Goal: Communication & Community: Answer question/provide support

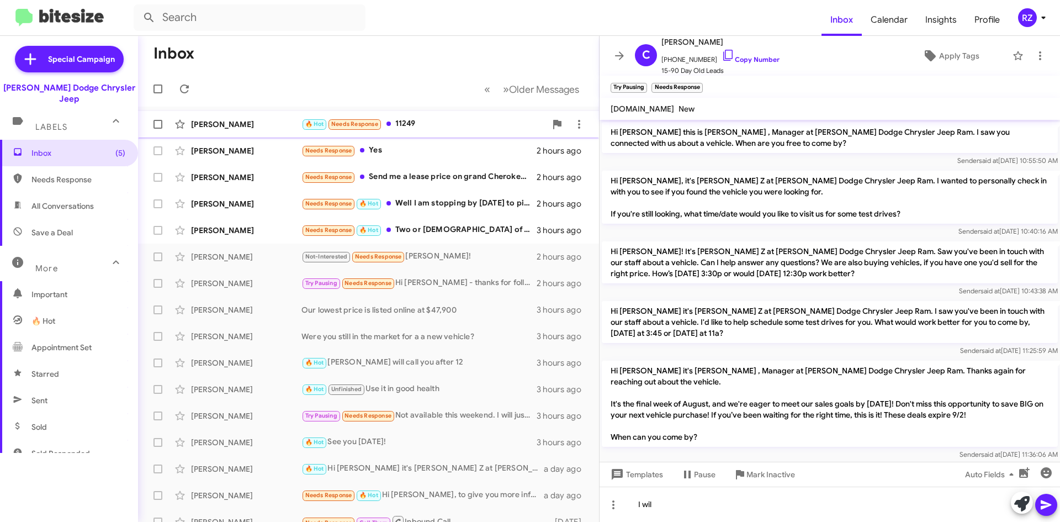
scroll to position [128, 0]
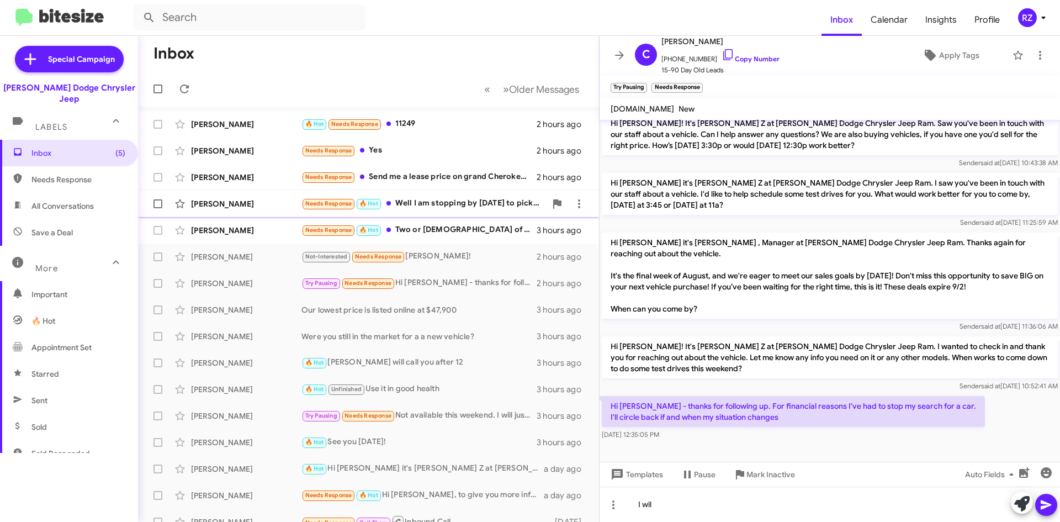
click at [475, 208] on div "Needs Response 🔥 Hot Well I am stopping by [DATE] to pick up the Lexus I bought…" at bounding box center [423, 203] width 245 height 13
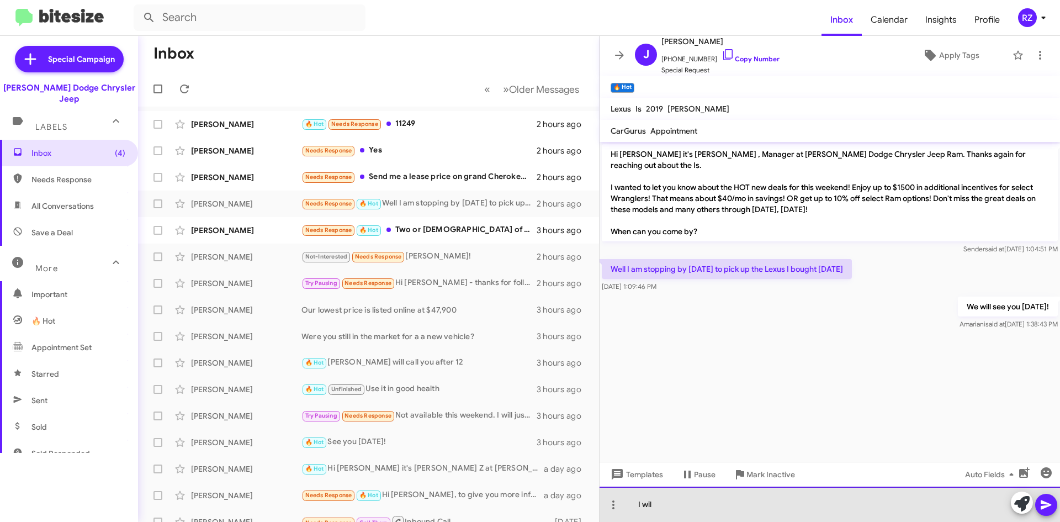
click at [665, 506] on div "I wil" at bounding box center [830, 503] width 460 height 35
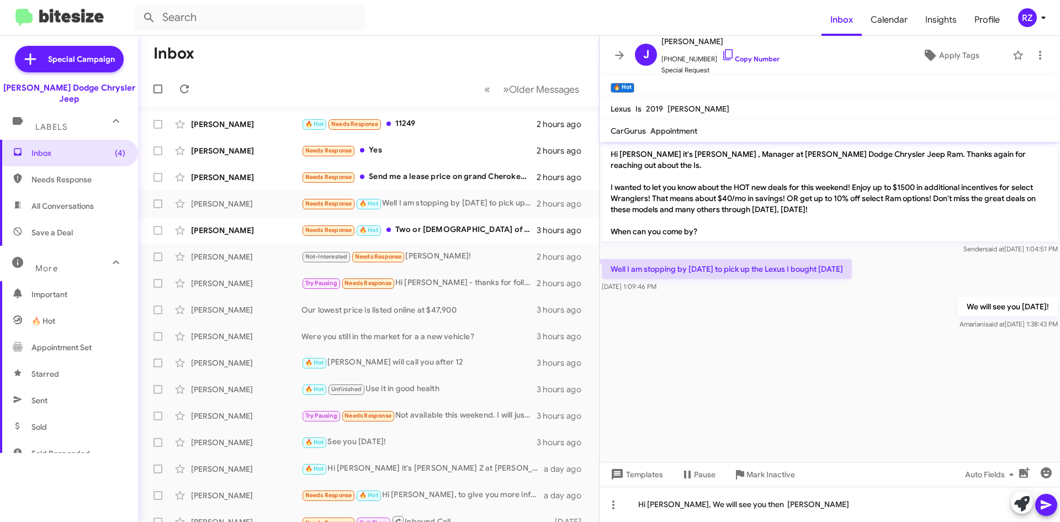
click at [1039, 501] on button at bounding box center [1046, 505] width 22 height 22
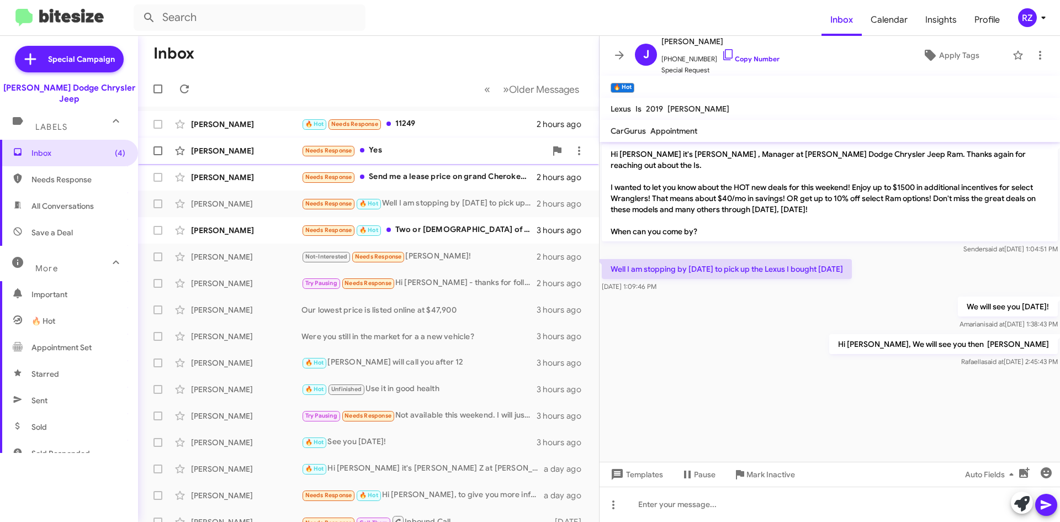
click at [406, 154] on div "Needs Response Yes" at bounding box center [423, 150] width 245 height 13
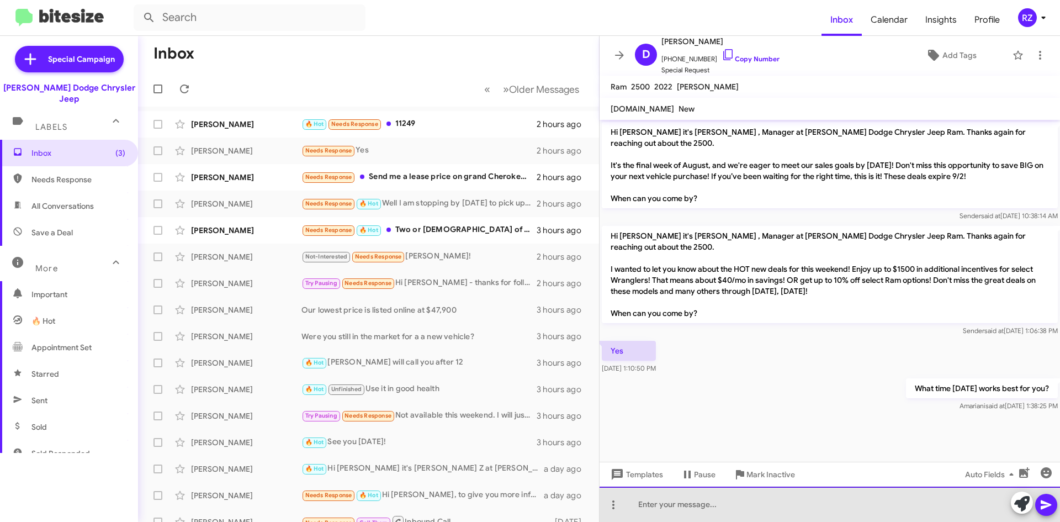
drag, startPoint x: 646, startPoint y: 505, endPoint x: 645, endPoint y: 511, distance: 6.3
click at [648, 510] on div at bounding box center [830, 503] width 460 height 35
click at [755, 508] on div "Hi [PERSON_NAME], It is [PERSON_NAME]. Are you stoppong by [DATE]" at bounding box center [830, 503] width 460 height 35
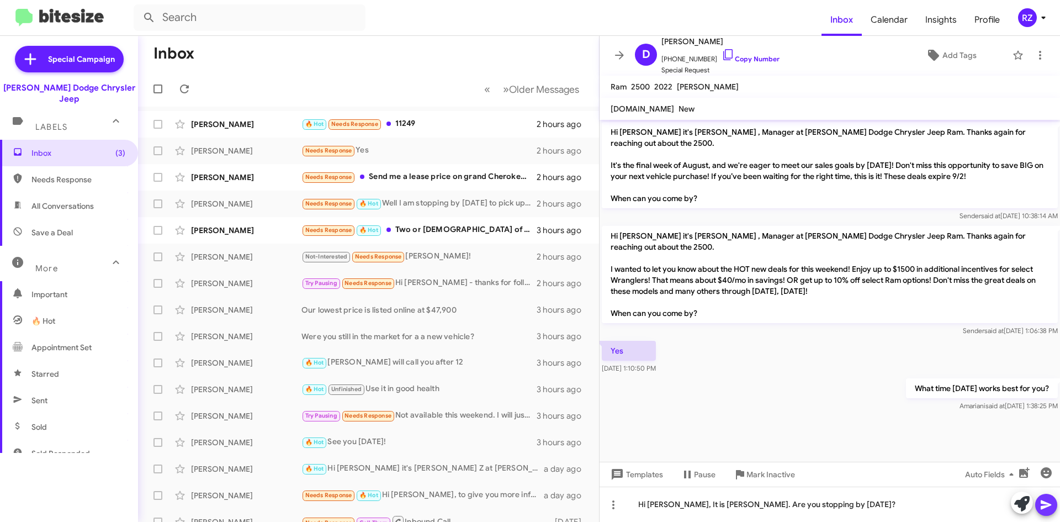
click at [1046, 503] on icon at bounding box center [1046, 504] width 10 height 9
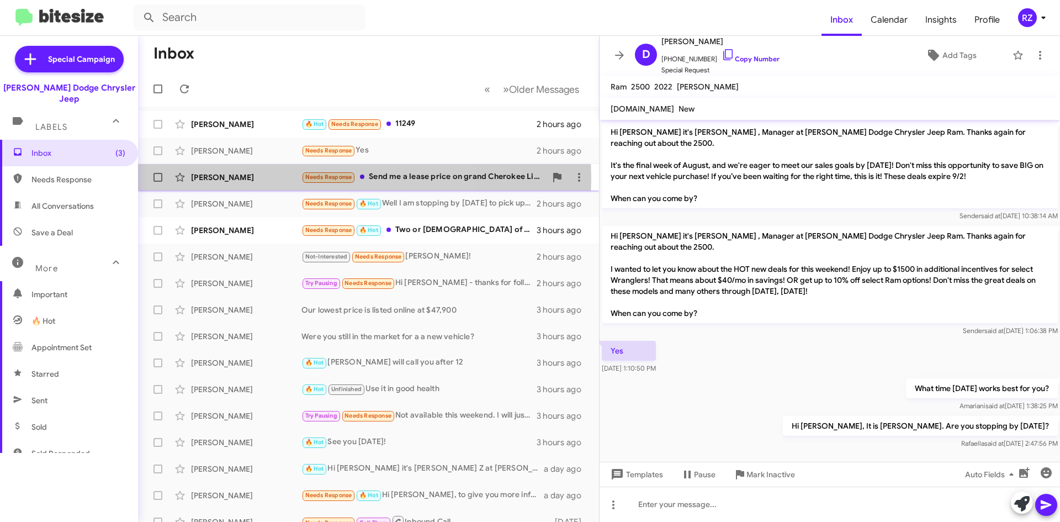
click at [253, 179] on div "[PERSON_NAME]" at bounding box center [246, 177] width 110 height 11
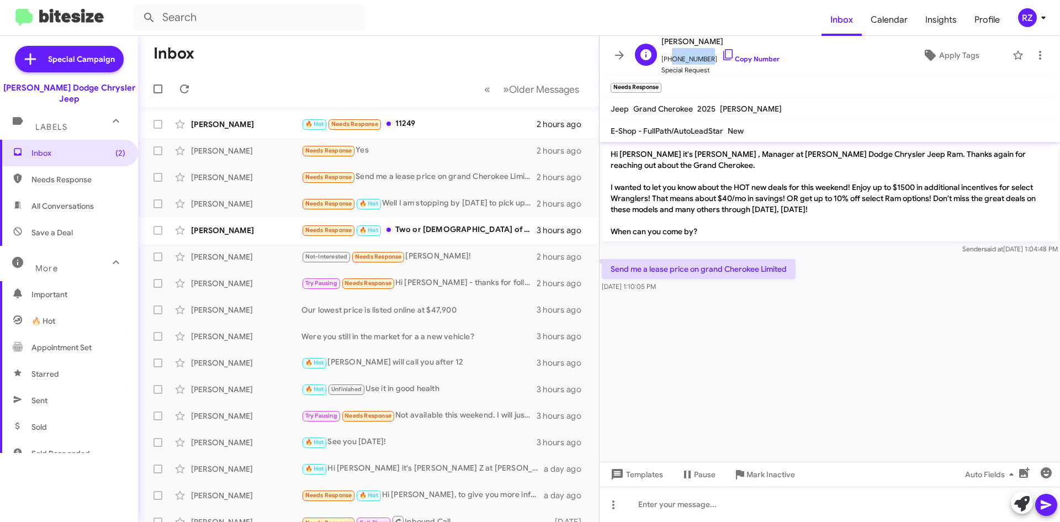
drag, startPoint x: 702, startPoint y: 60, endPoint x: 667, endPoint y: 60, distance: 34.2
click at [667, 60] on span "[PHONE_NUMBER] Copy Number" at bounding box center [720, 56] width 118 height 17
copy span "2013213832"
drag, startPoint x: 788, startPoint y: 272, endPoint x: 603, endPoint y: 269, distance: 185.5
click at [600, 269] on div "Send me a lease price on grand Cherokee Limited [DATE] 1:10:05 PM" at bounding box center [830, 276] width 460 height 38
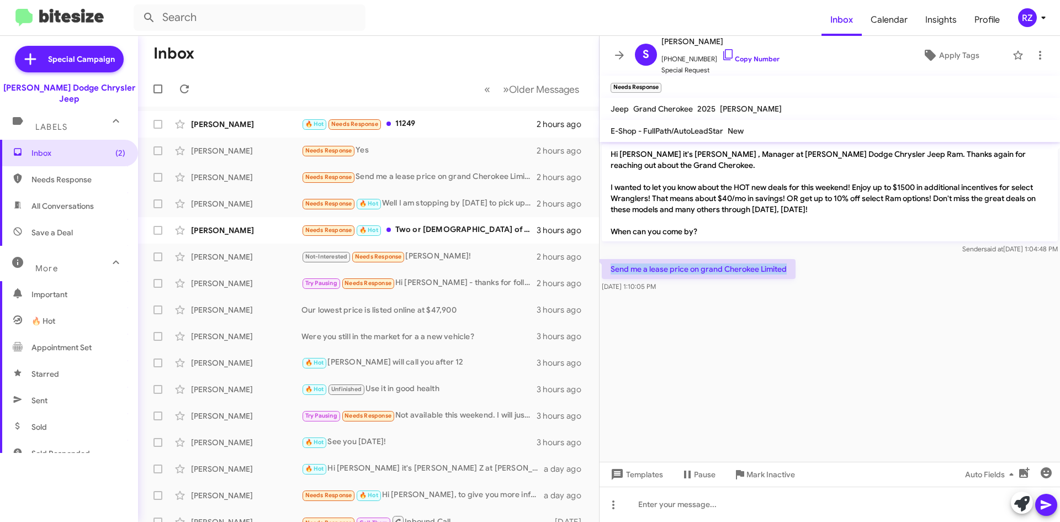
copy p "Send me a lease price on grand Cherokee Limited"
click at [742, 294] on div "Send me a lease price on grand Cherokee Limited [DATE] 1:10:05 PM" at bounding box center [830, 276] width 460 height 38
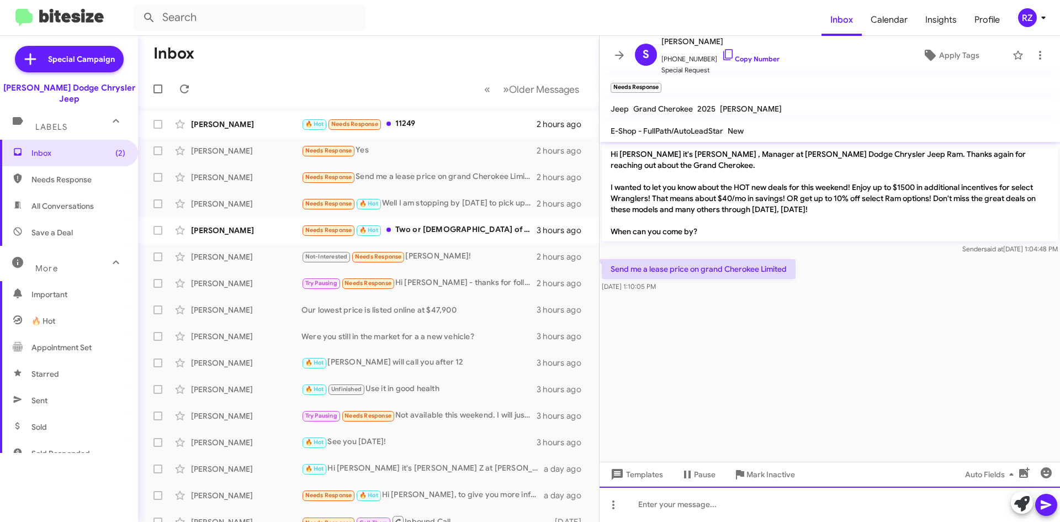
click at [649, 505] on div at bounding box center [830, 503] width 460 height 35
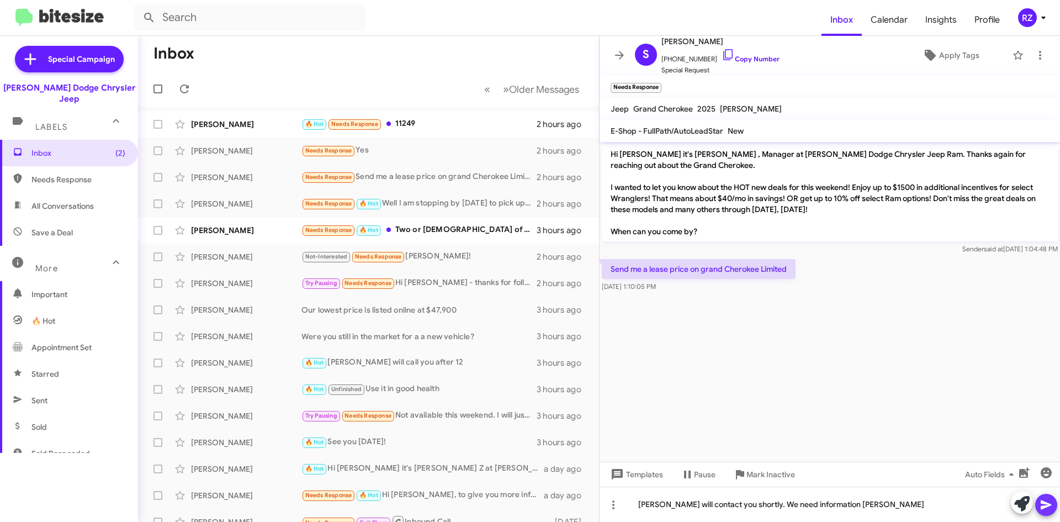
click at [1045, 499] on icon at bounding box center [1045, 504] width 13 height 13
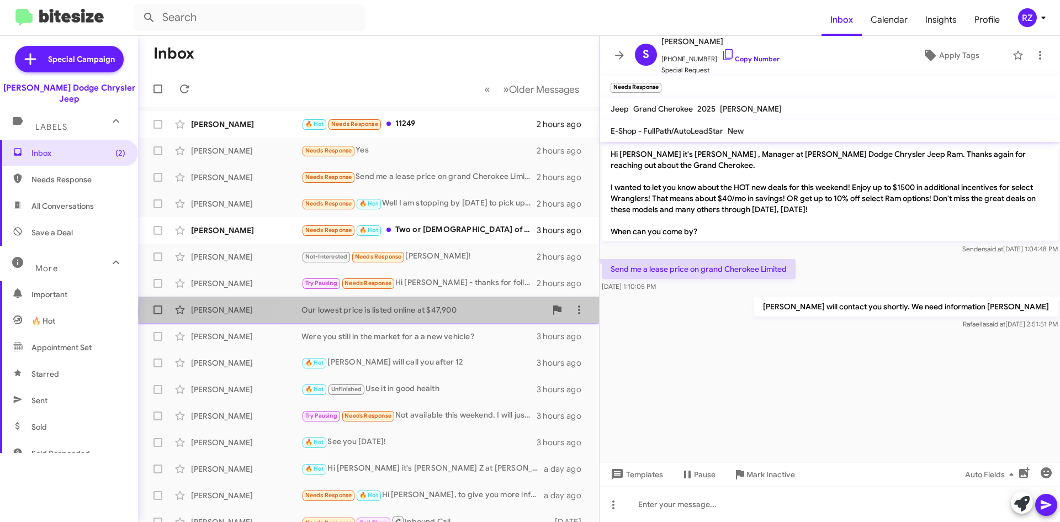
click at [500, 311] on div "Our lowest price is listed online at $47,900" at bounding box center [423, 309] width 245 height 11
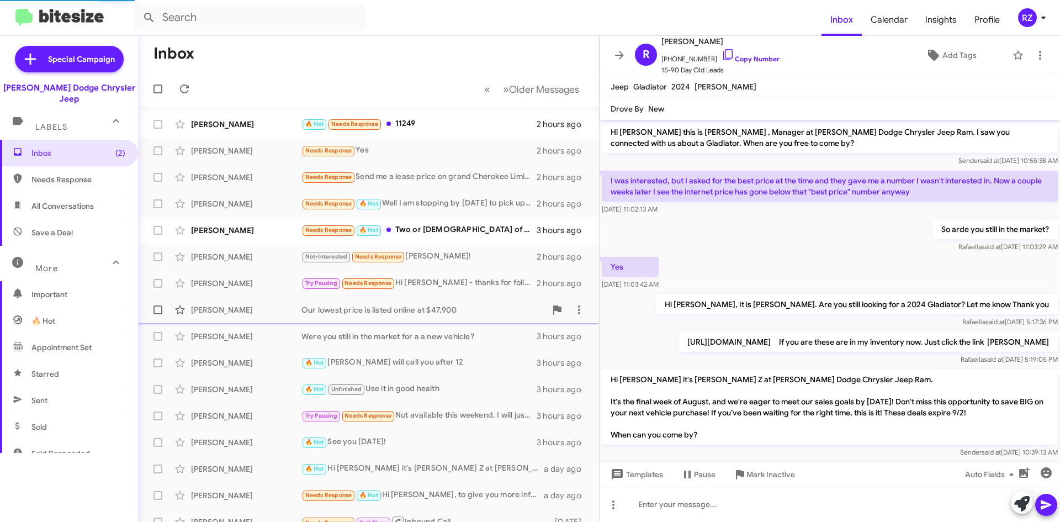
scroll to position [282, 0]
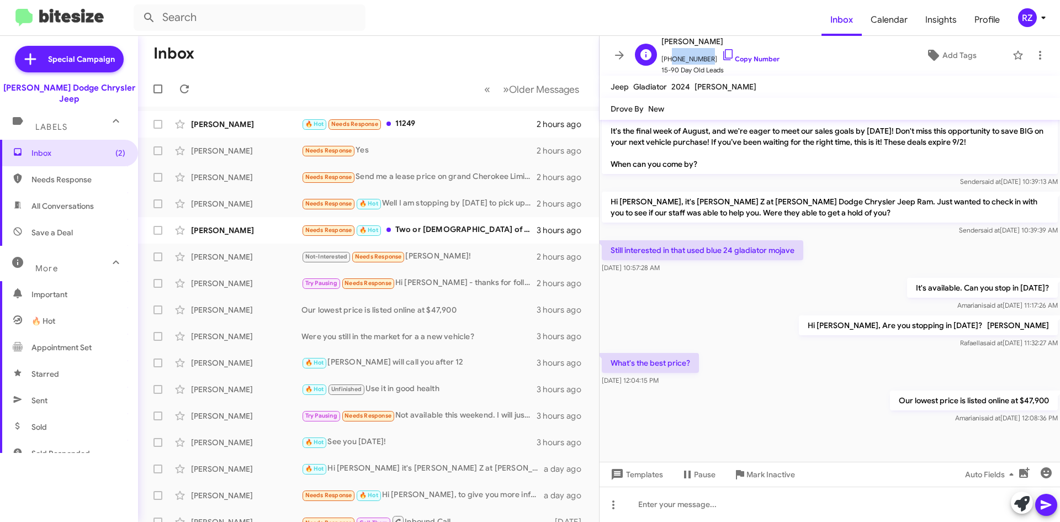
drag, startPoint x: 702, startPoint y: 57, endPoint x: 667, endPoint y: 63, distance: 35.4
click at [667, 63] on span "[PHONE_NUMBER] Copy Number" at bounding box center [720, 56] width 118 height 17
copy span "9737102801"
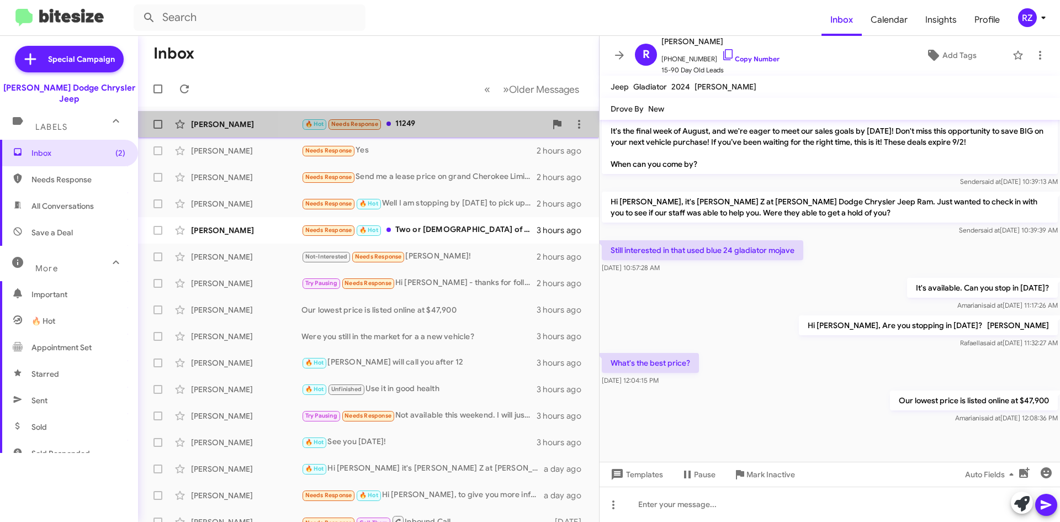
click at [474, 125] on div "🔥 Hot Needs Response 11249" at bounding box center [423, 124] width 245 height 13
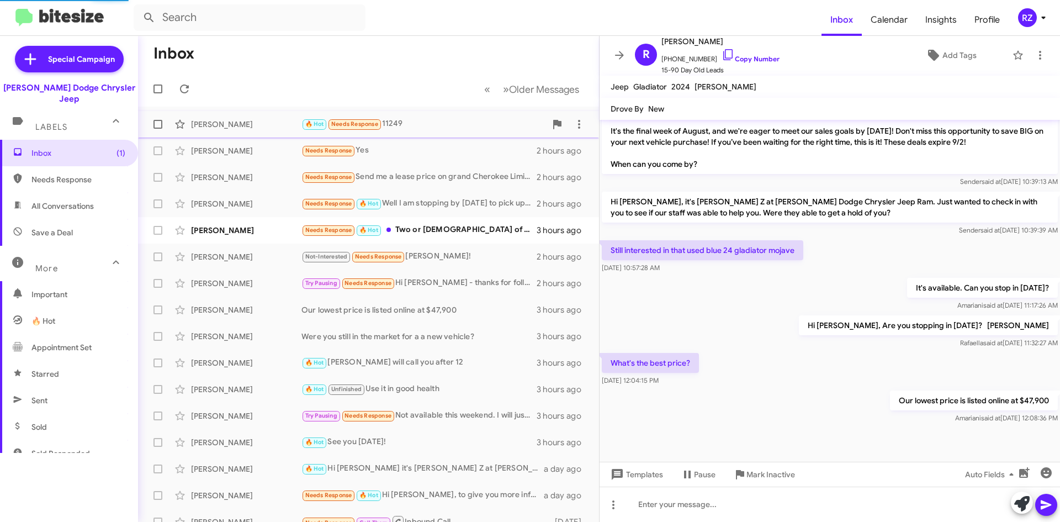
scroll to position [436, 0]
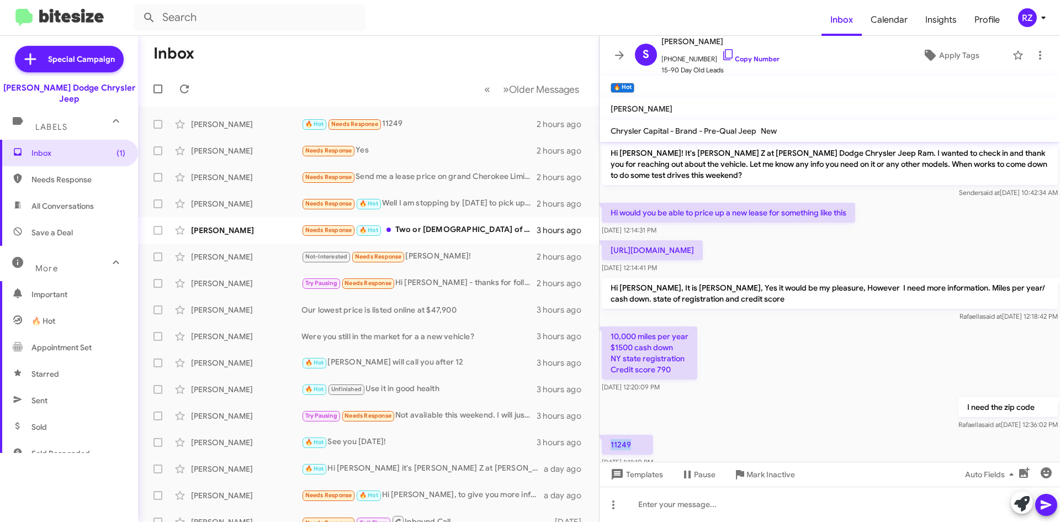
drag, startPoint x: 633, startPoint y: 421, endPoint x: 608, endPoint y: 425, distance: 25.7
click at [608, 434] on p "11249" at bounding box center [627, 444] width 51 height 20
copy p "11249"
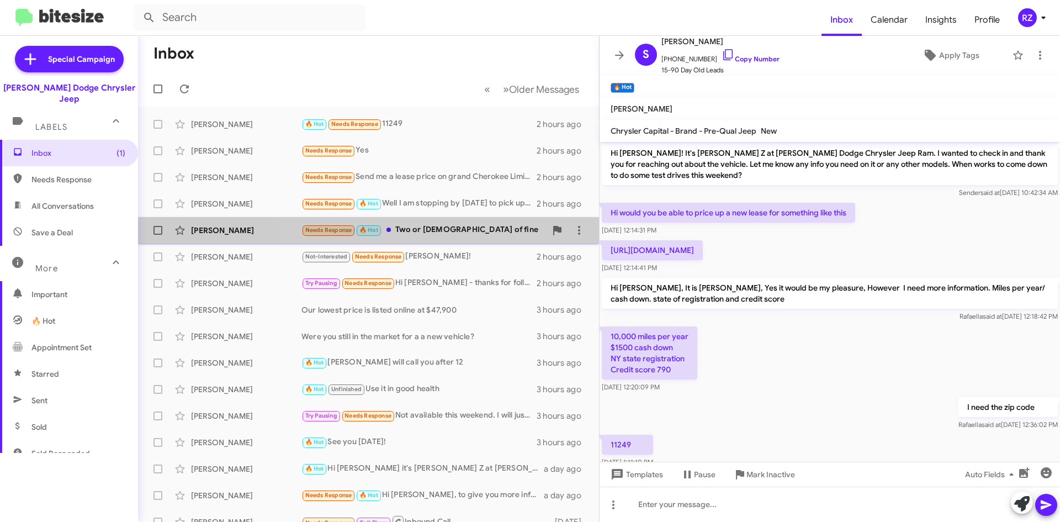
click at [501, 228] on div "Needs Response 🔥 Hot Two or [DEMOGRAPHIC_DATA] of fine" at bounding box center [423, 230] width 245 height 13
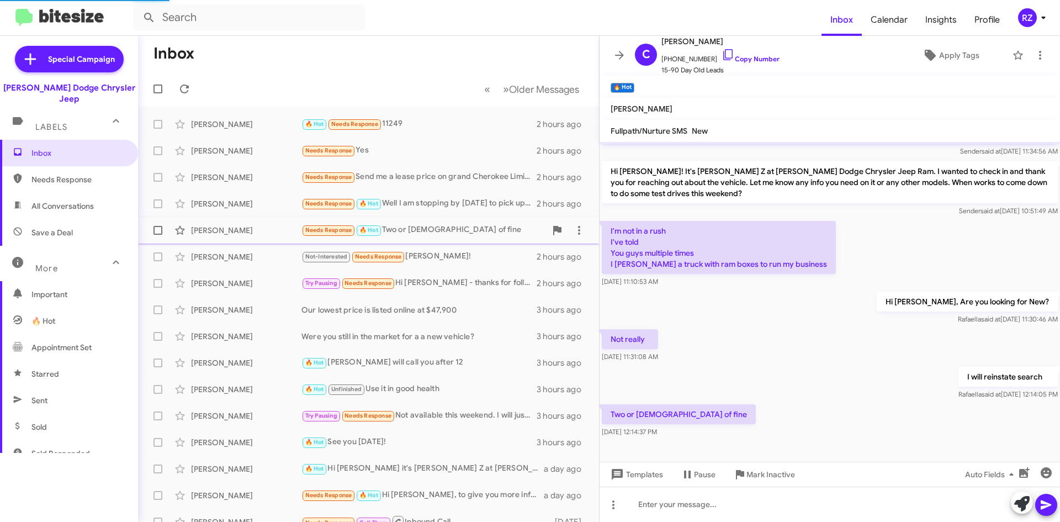
scroll to position [124, 0]
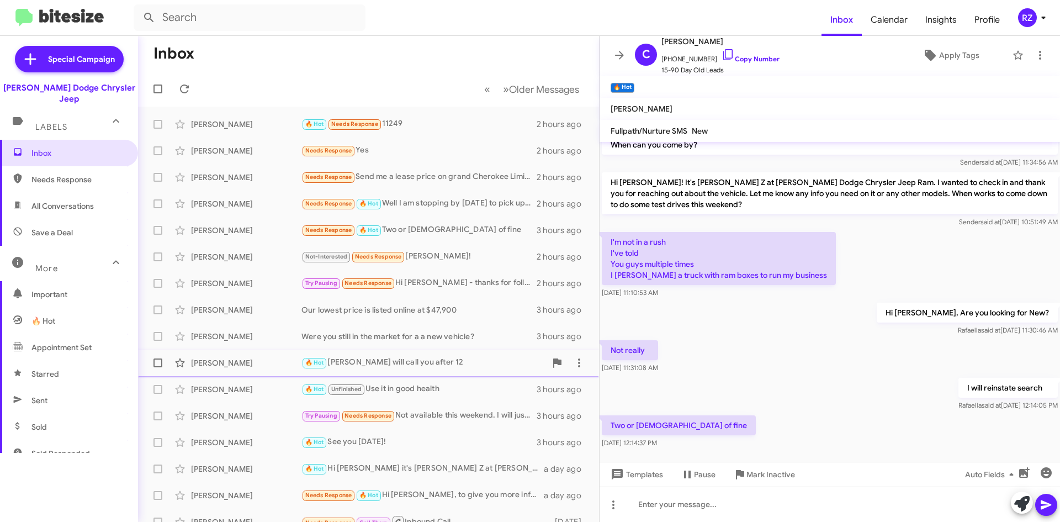
click at [453, 356] on div "[PERSON_NAME] 🔥 Hot [PERSON_NAME] will call you after 12 3 hours ago" at bounding box center [368, 363] width 443 height 22
